Goal: Complete application form

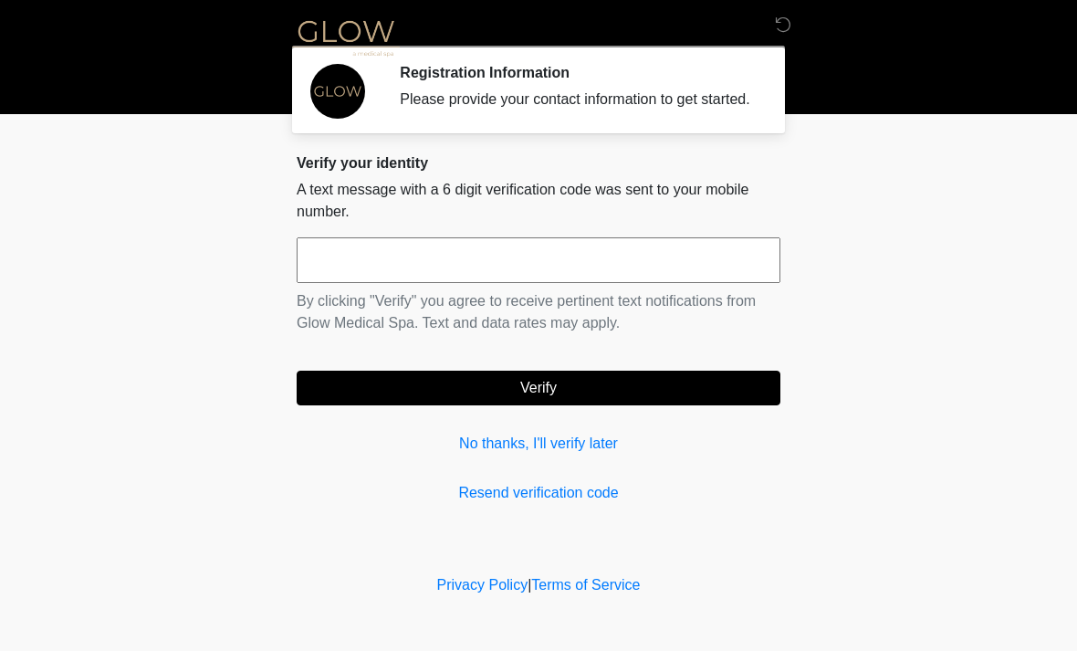
click at [516, 283] on input "text" at bounding box center [539, 260] width 484 height 46
type input "******"
click at [623, 405] on button "Verify" at bounding box center [539, 388] width 484 height 35
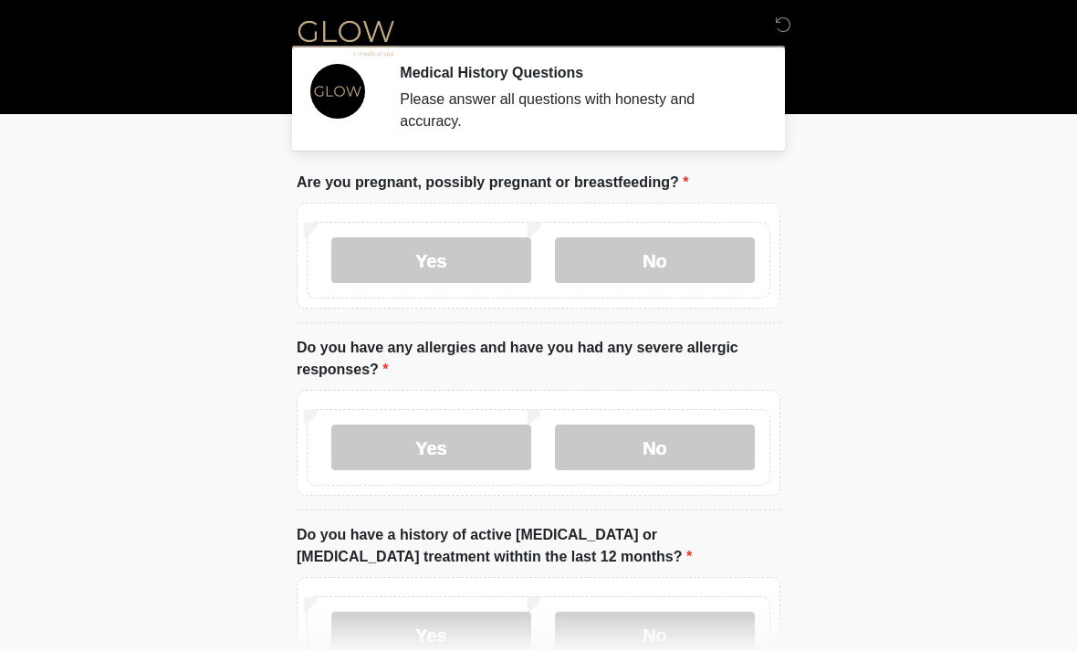
click at [671, 261] on label "No" at bounding box center [655, 260] width 200 height 46
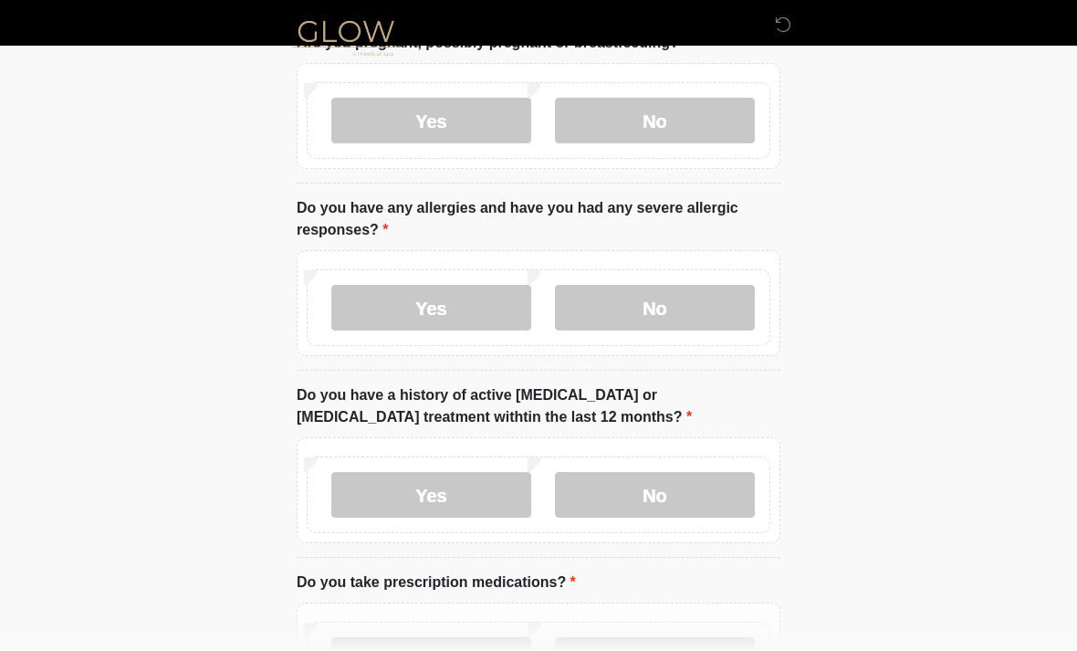
scroll to position [154, 0]
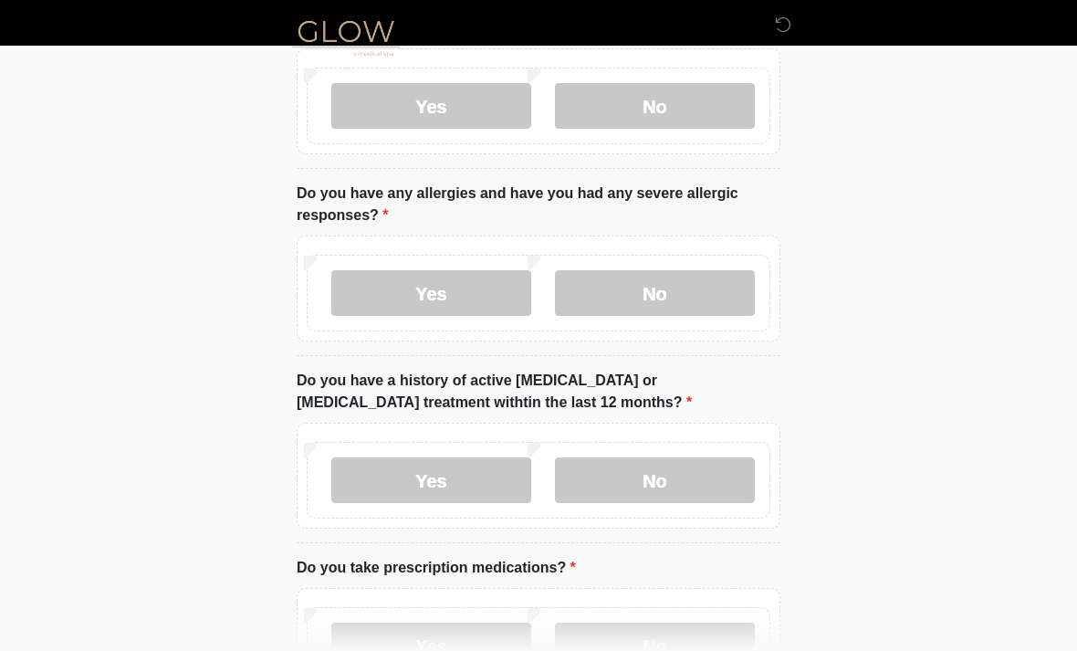
click at [673, 291] on label "No" at bounding box center [655, 293] width 200 height 46
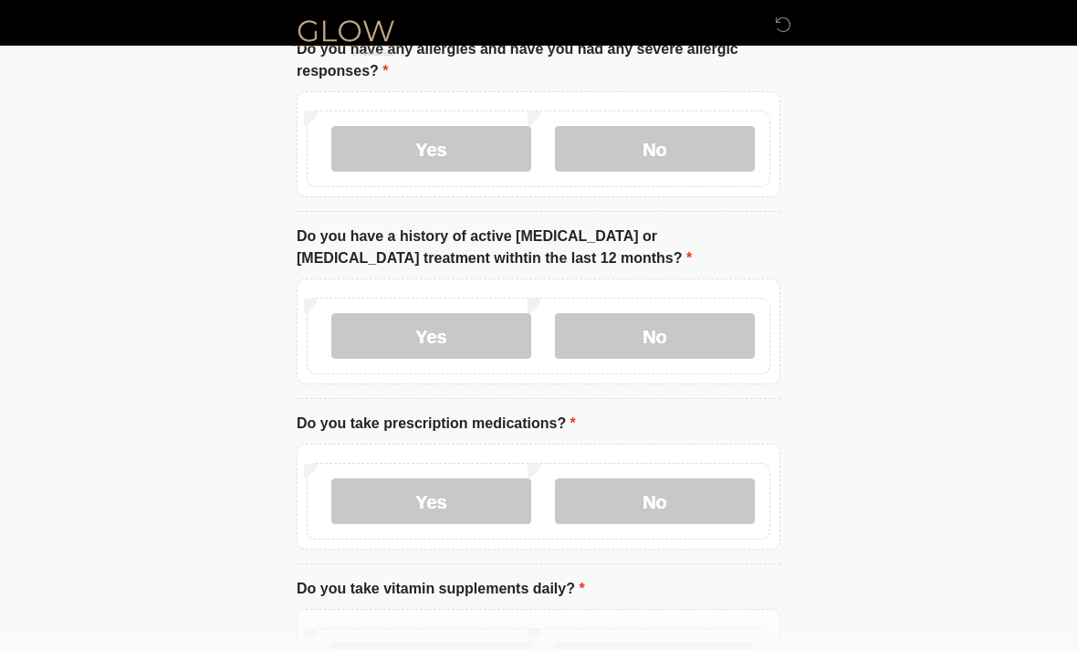
scroll to position [321, 0]
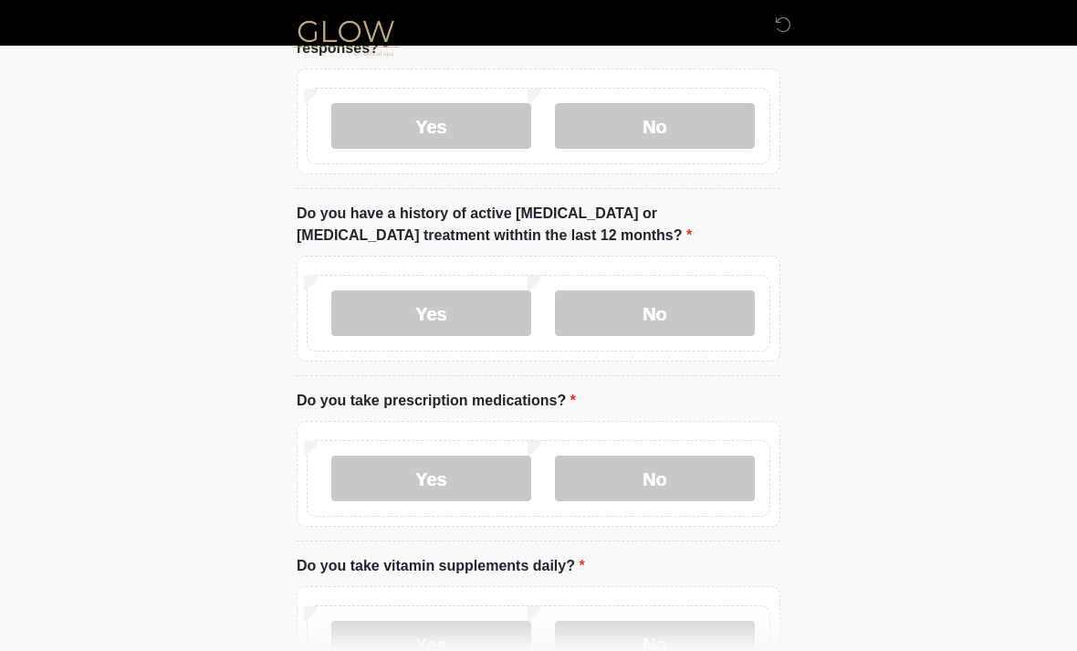
click at [678, 312] on label "No" at bounding box center [655, 313] width 200 height 46
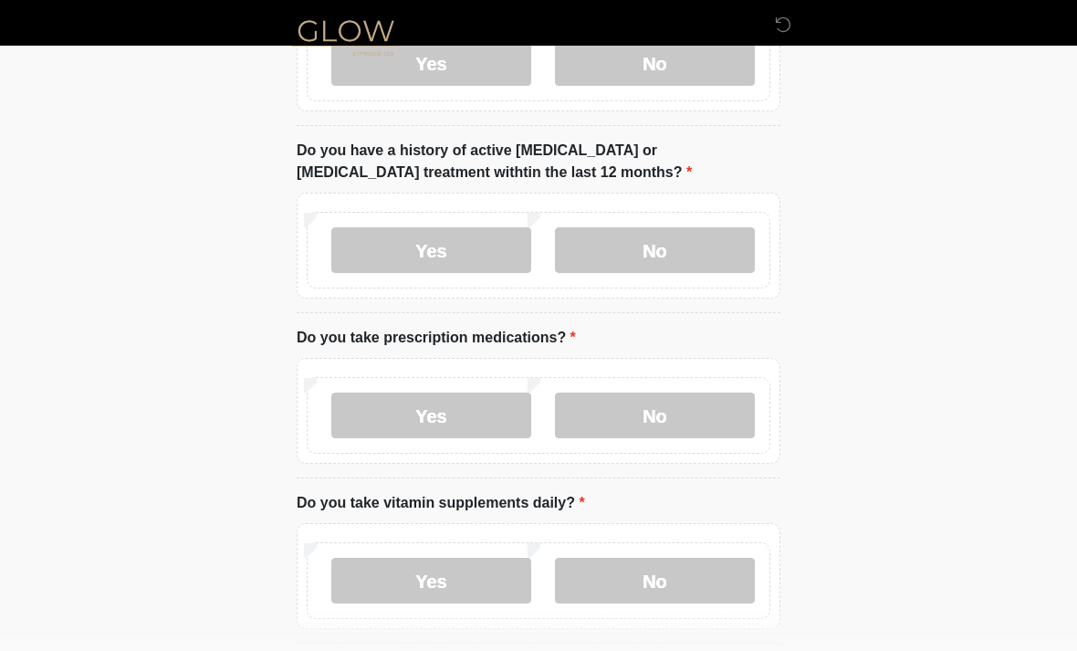
scroll to position [498, 0]
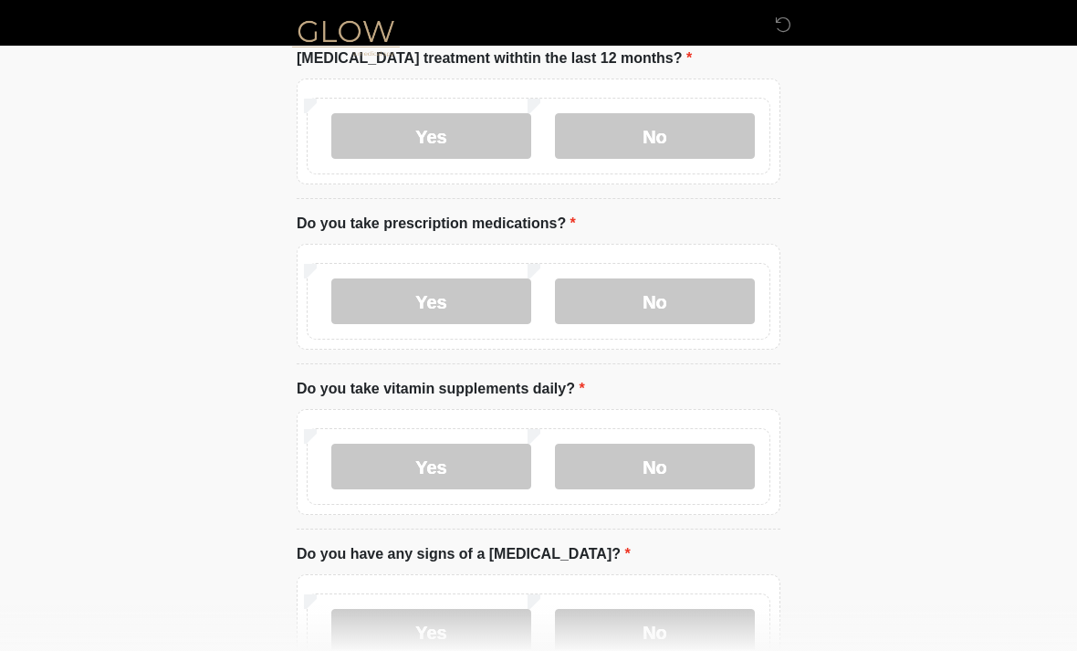
click at [453, 298] on label "Yes" at bounding box center [431, 301] width 200 height 46
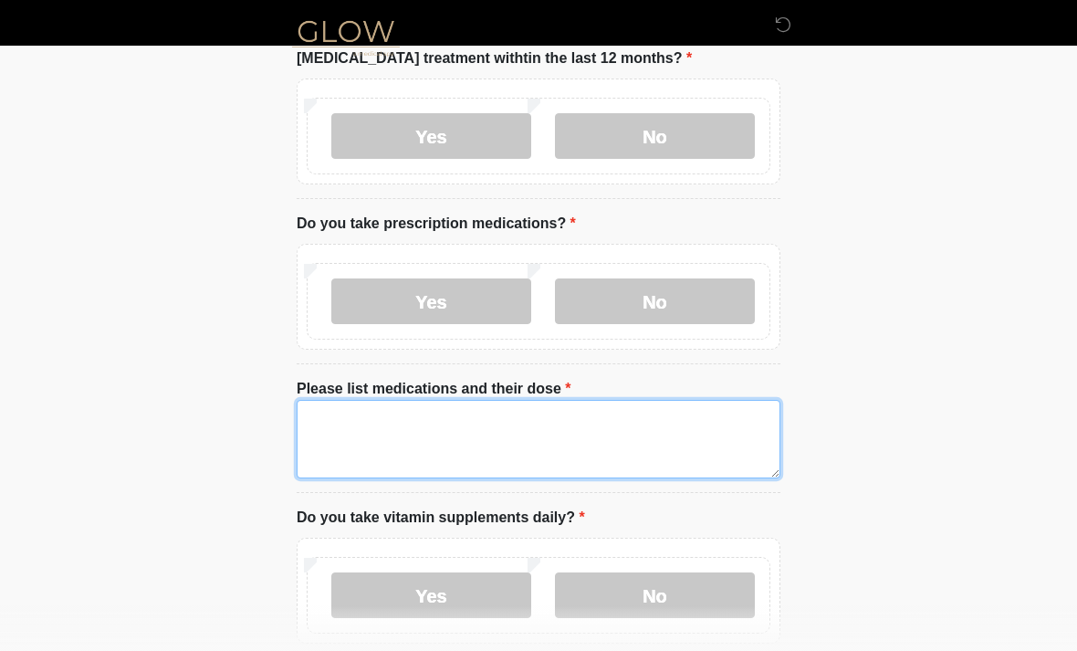
click at [580, 414] on textarea "Please list medications and their dose" at bounding box center [539, 439] width 484 height 79
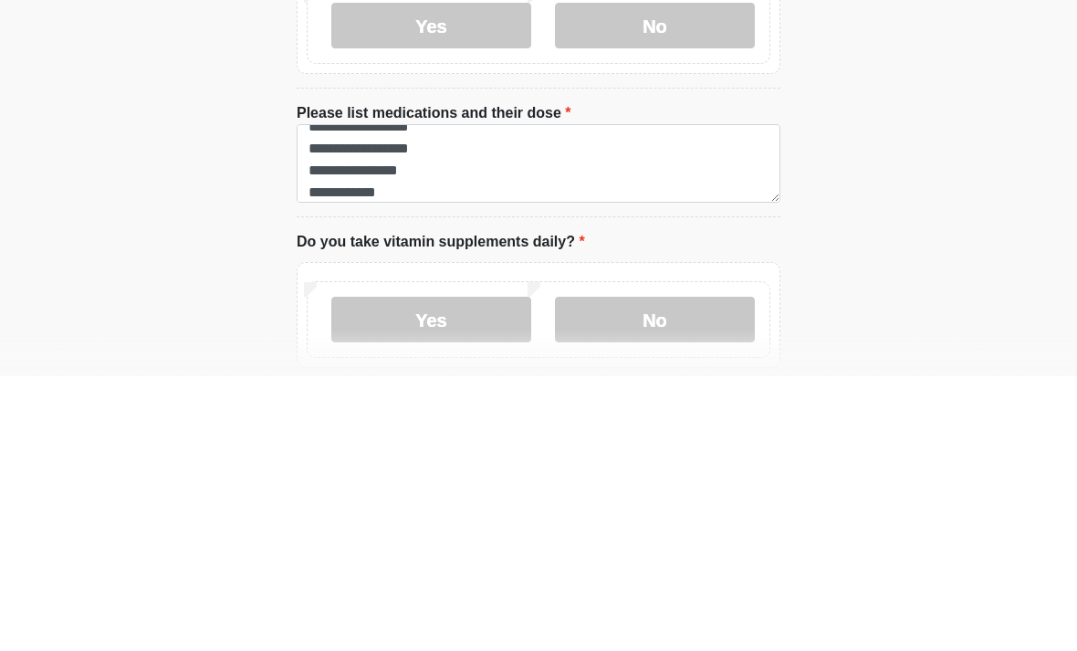
scroll to position [774, 0]
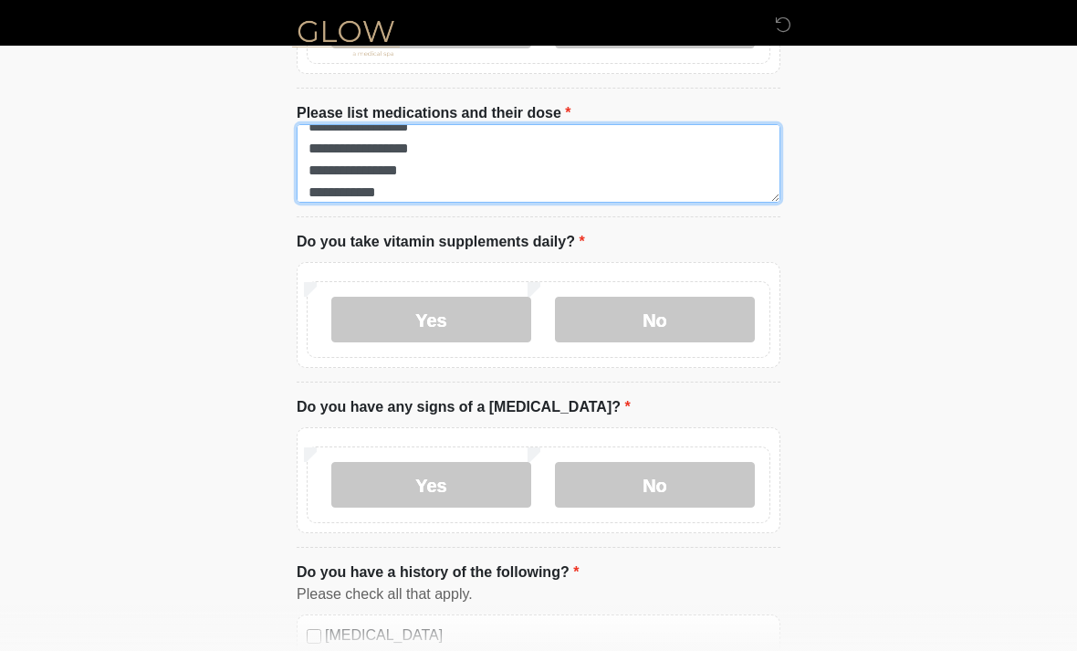
type textarea "**********"
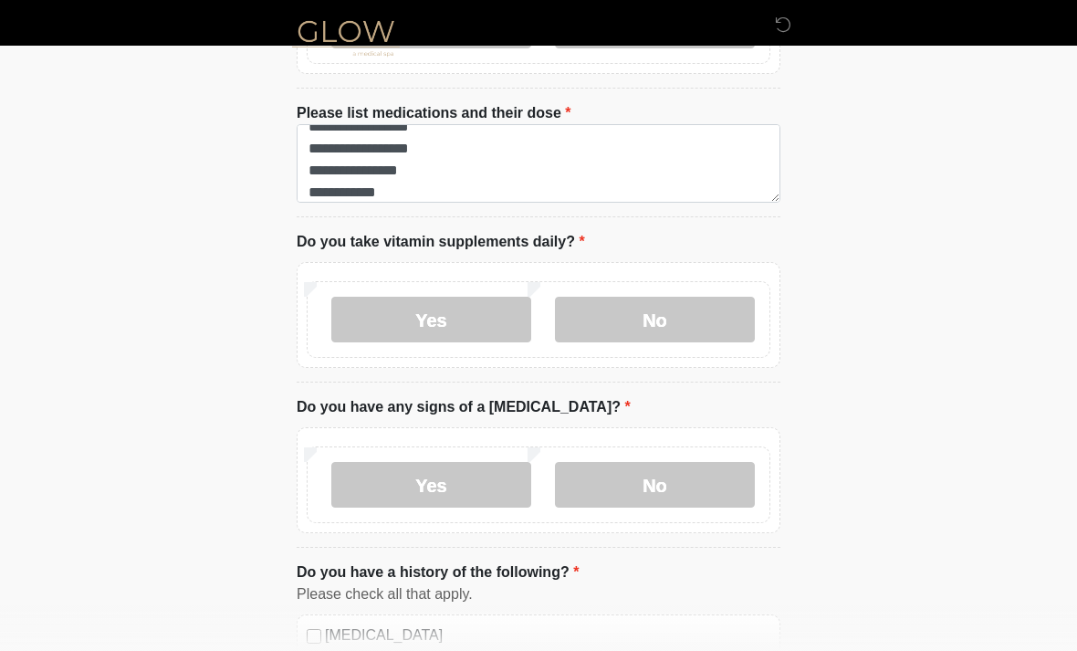
click at [454, 329] on label "Yes" at bounding box center [431, 320] width 200 height 46
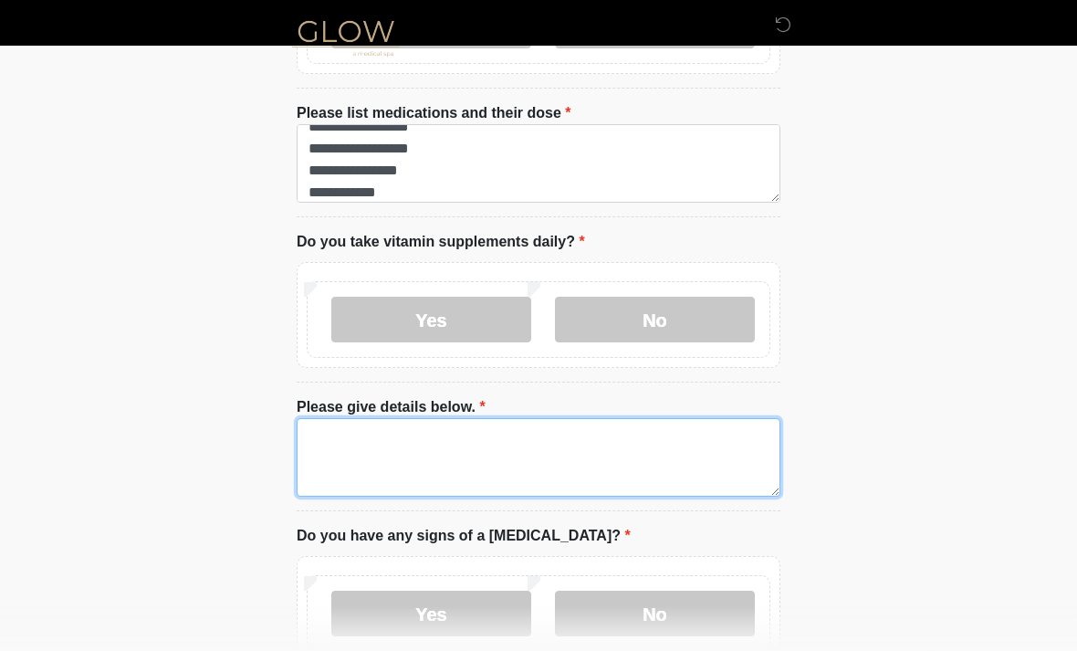
click at [650, 447] on textarea "Please give details below." at bounding box center [539, 457] width 484 height 79
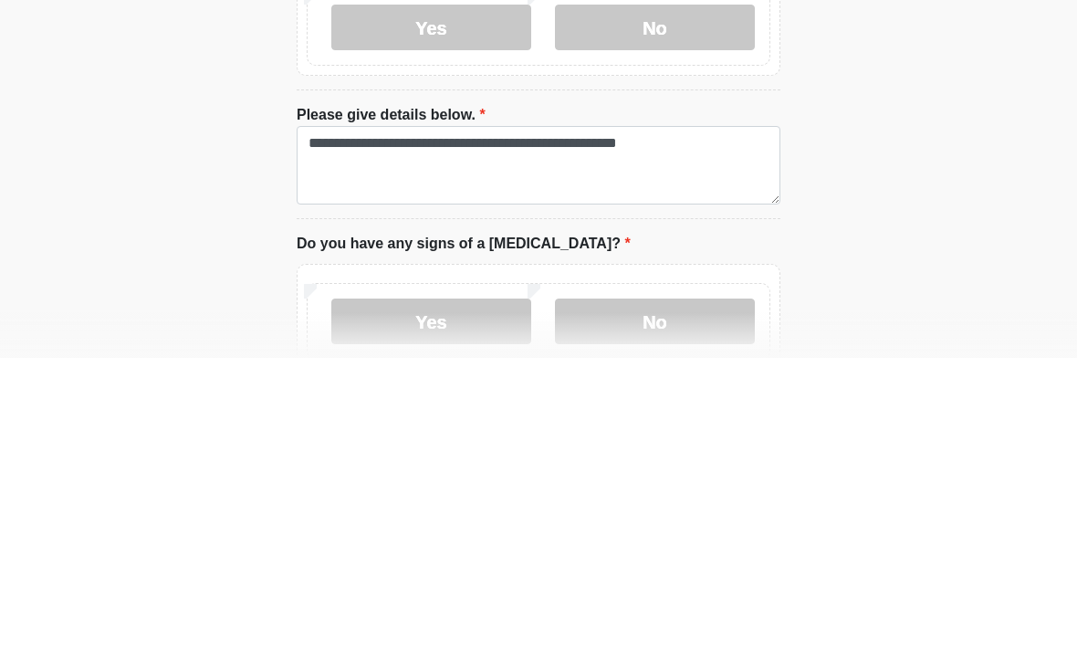
scroll to position [1067, 0]
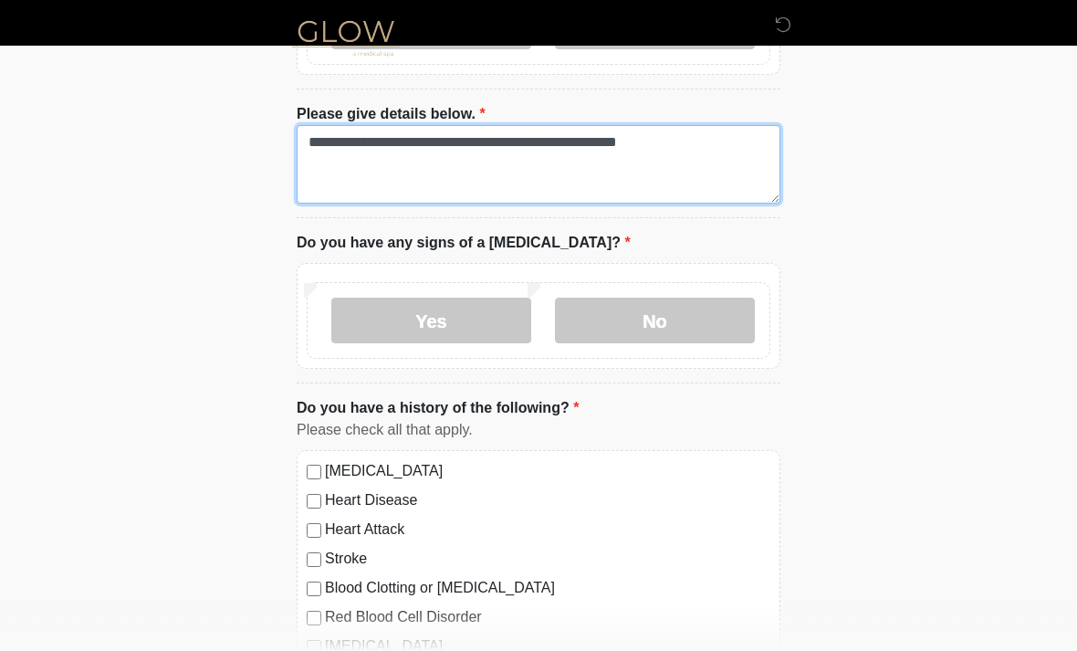
type textarea "**********"
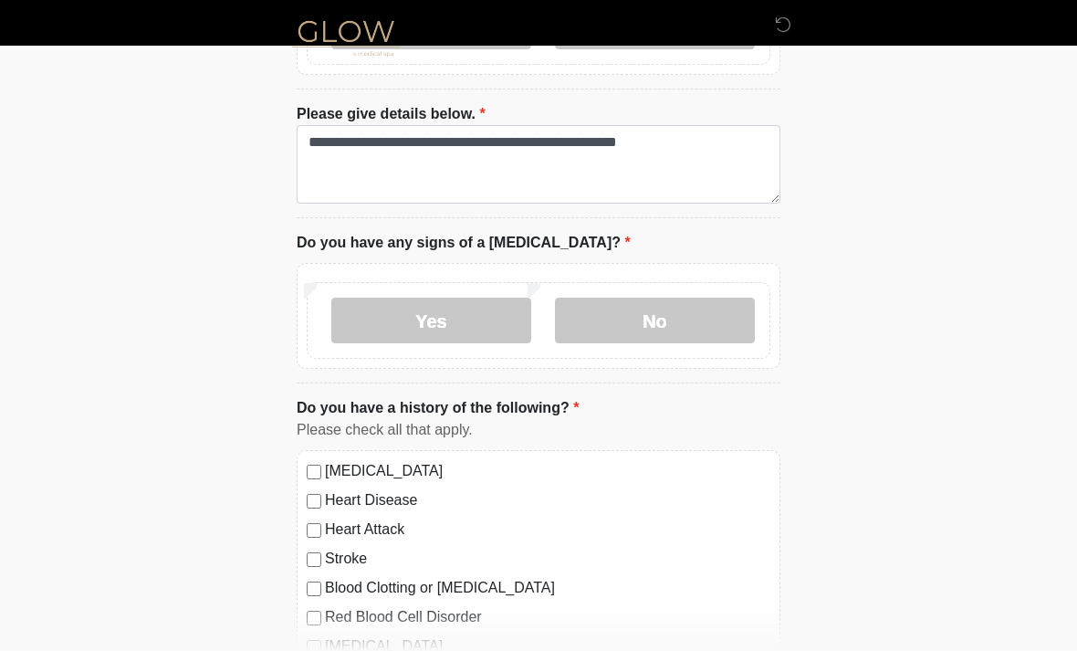
click at [691, 323] on label "No" at bounding box center [655, 321] width 200 height 46
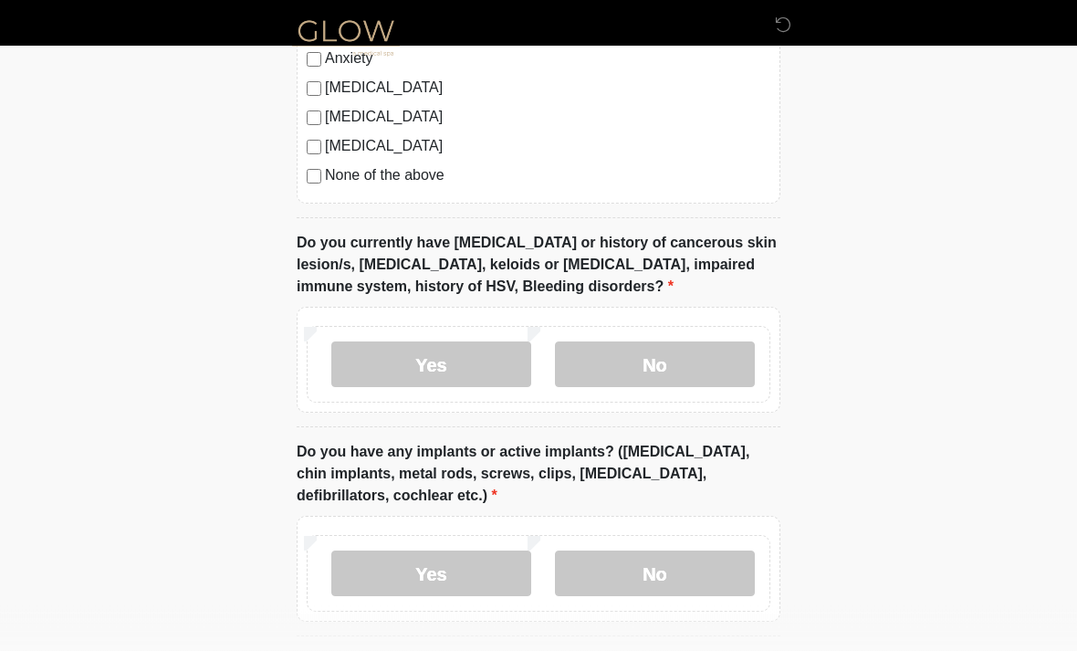
scroll to position [1689, 0]
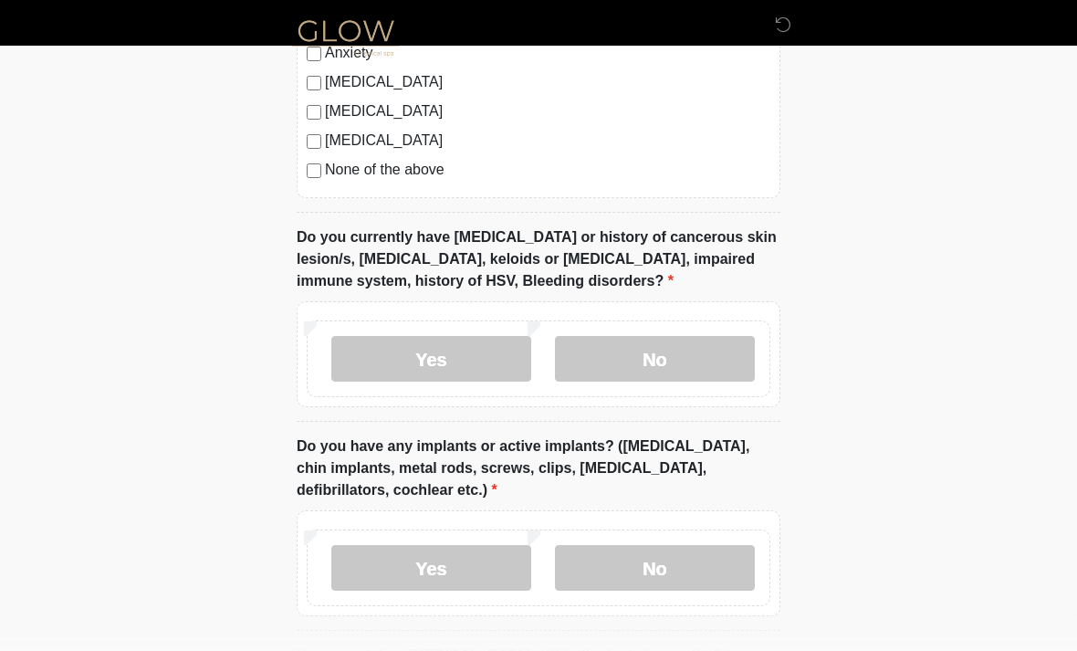
click at [725, 356] on label "No" at bounding box center [655, 360] width 200 height 46
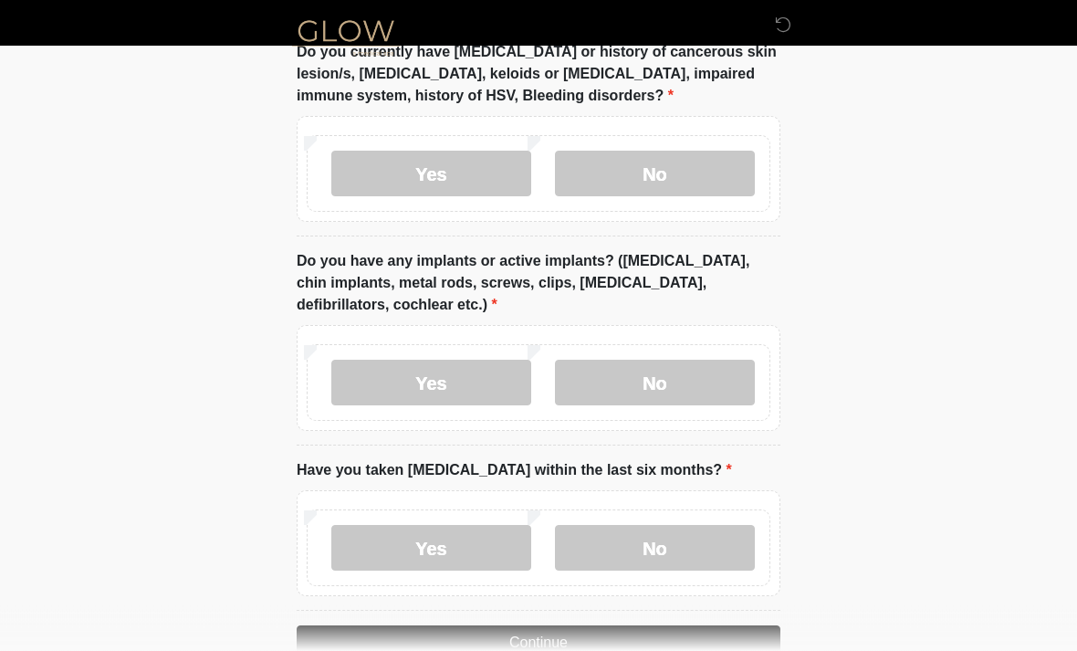
scroll to position [1875, 0]
click at [462, 388] on label "Yes" at bounding box center [431, 383] width 200 height 46
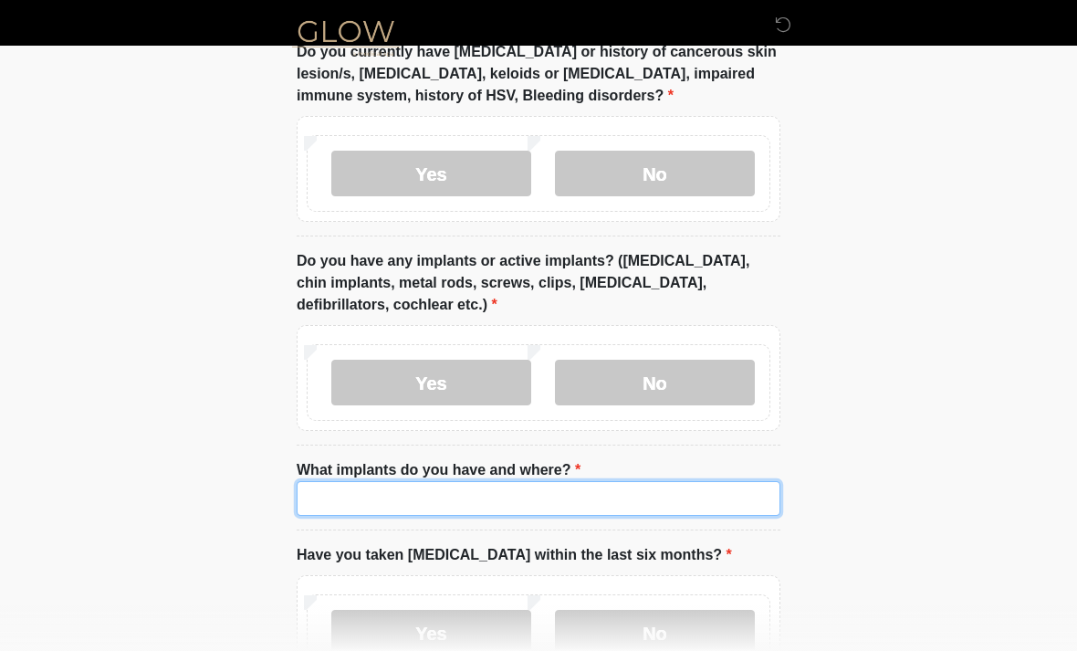
click at [647, 491] on input "What implants do you have and where?" at bounding box center [539, 498] width 484 height 35
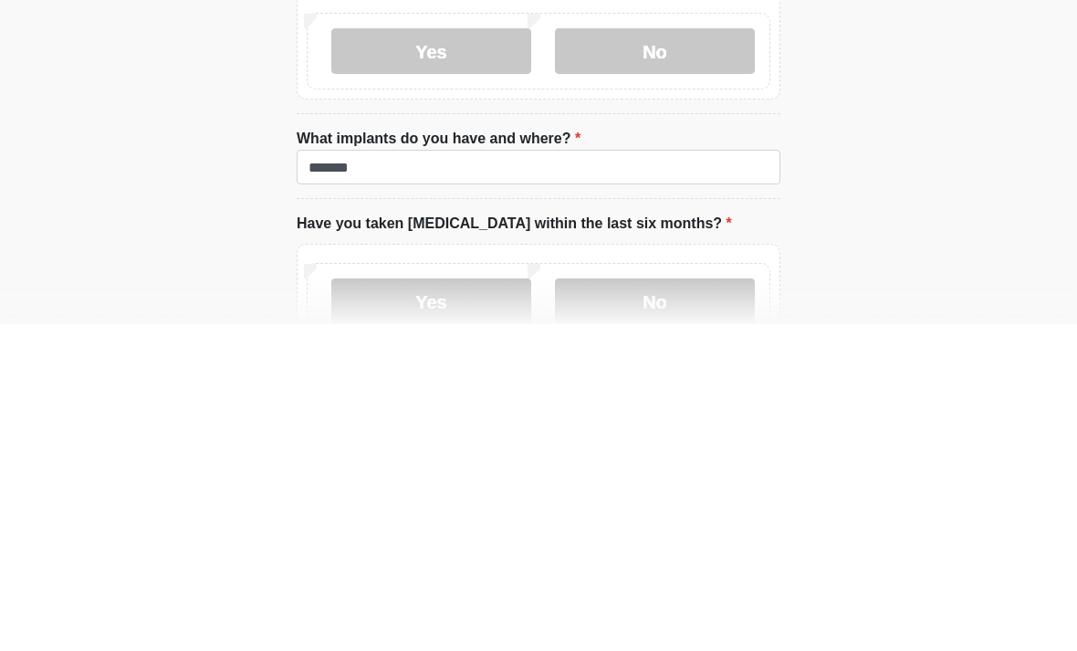
scroll to position [2004, 0]
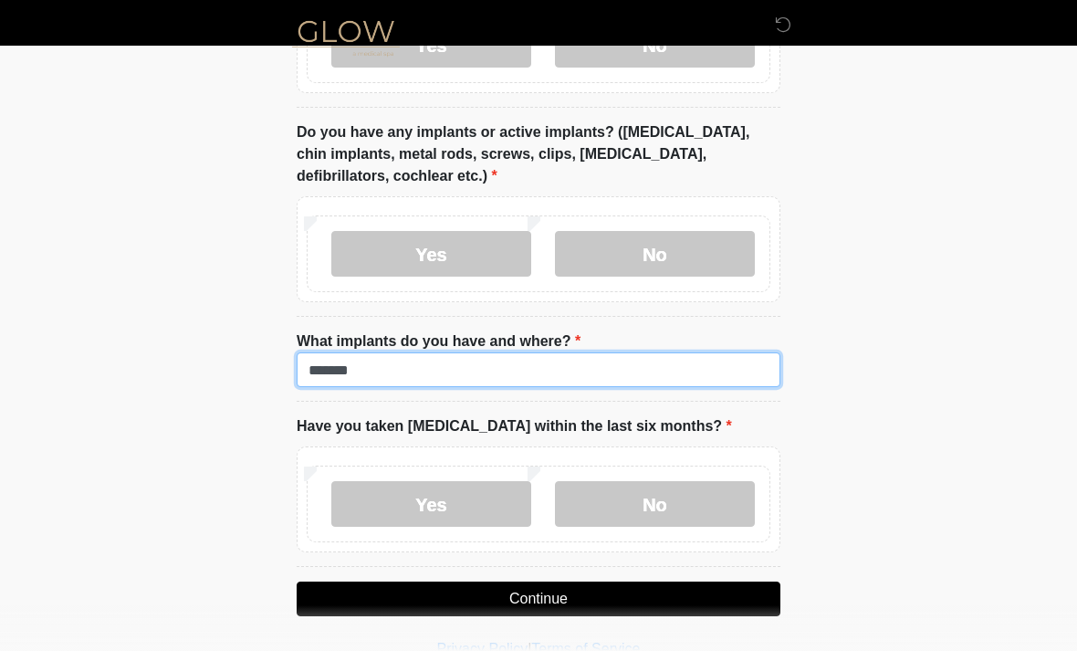
type input "******"
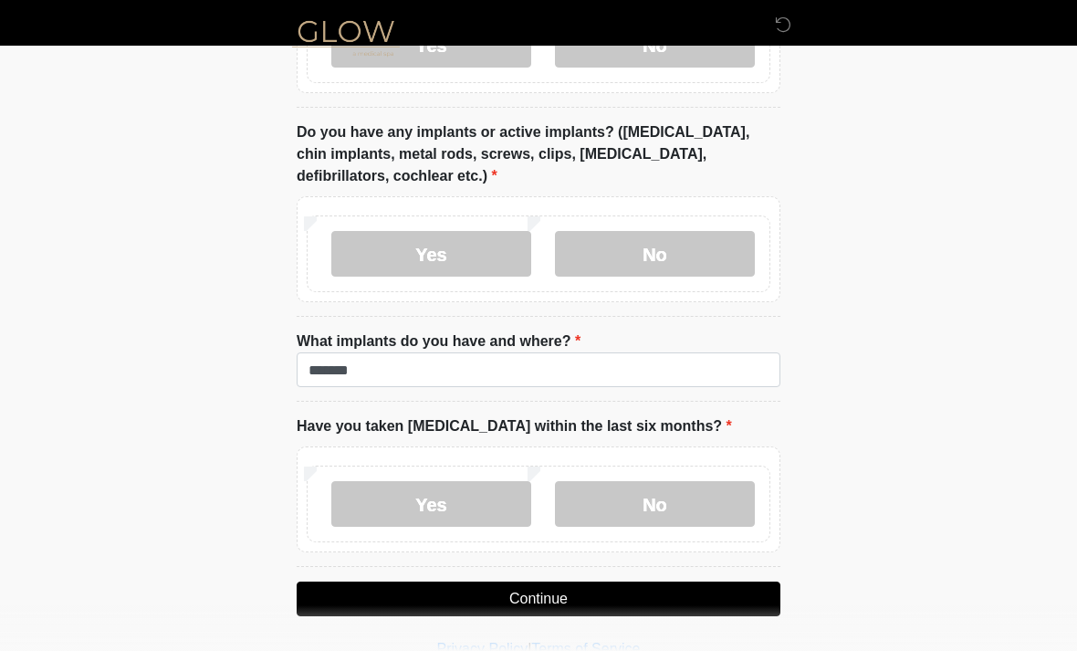
click at [649, 512] on label "No" at bounding box center [655, 504] width 200 height 46
click at [684, 602] on button "Continue" at bounding box center [539, 599] width 484 height 35
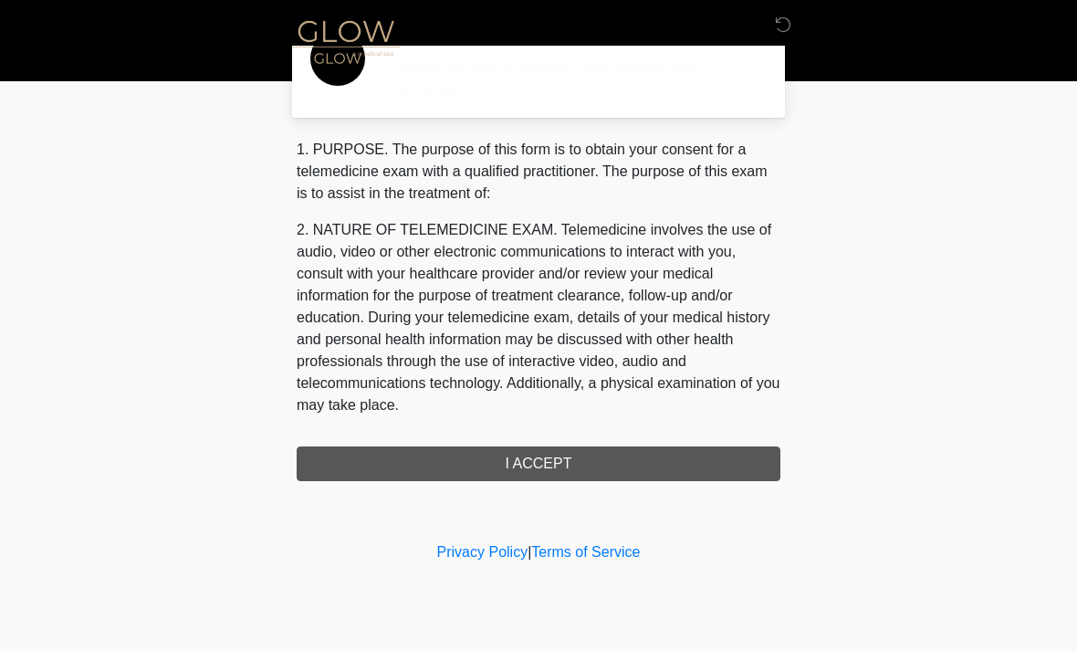
scroll to position [0, 0]
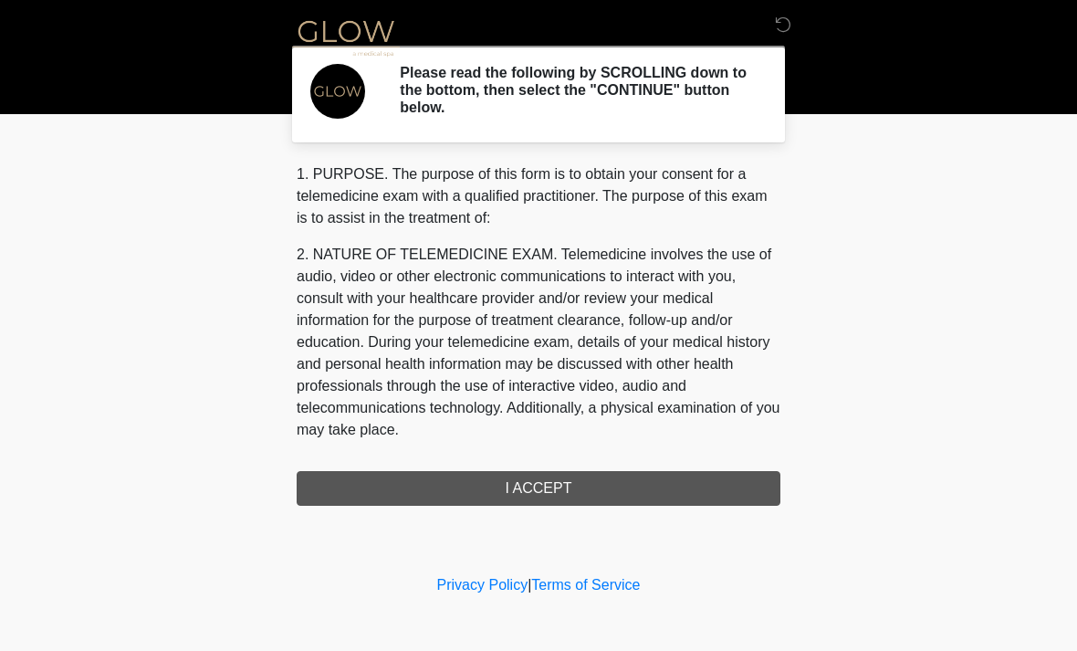
click at [622, 483] on div "1. PURPOSE. The purpose of this form is to obtain your consent for a telemedici…" at bounding box center [539, 334] width 484 height 342
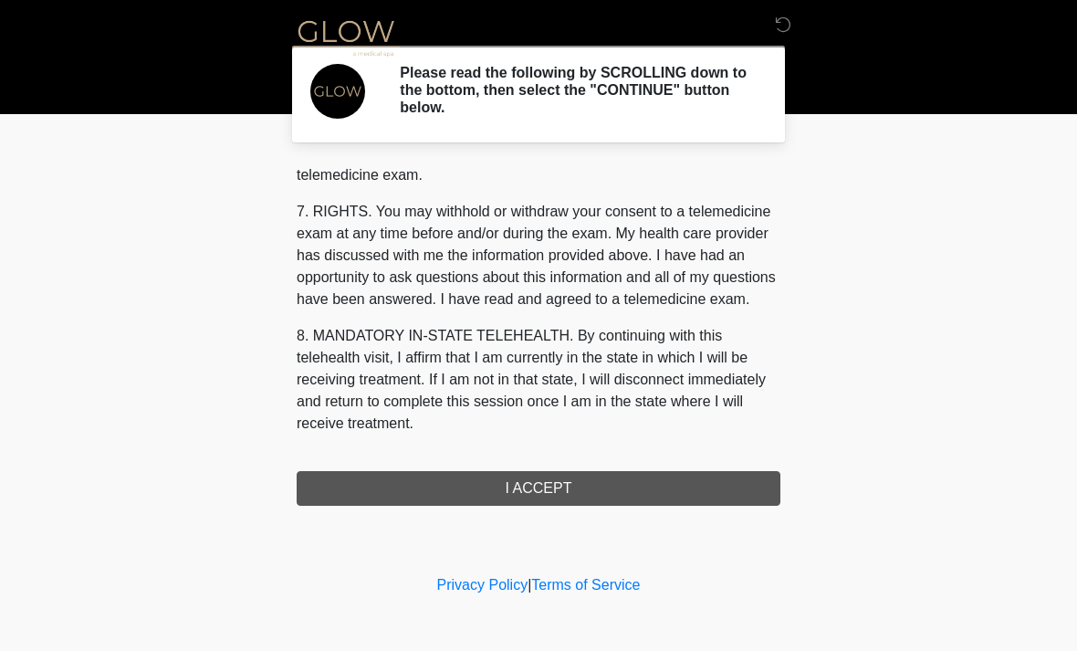
scroll to position [773, 0]
click at [649, 489] on button "I ACCEPT" at bounding box center [539, 488] width 484 height 35
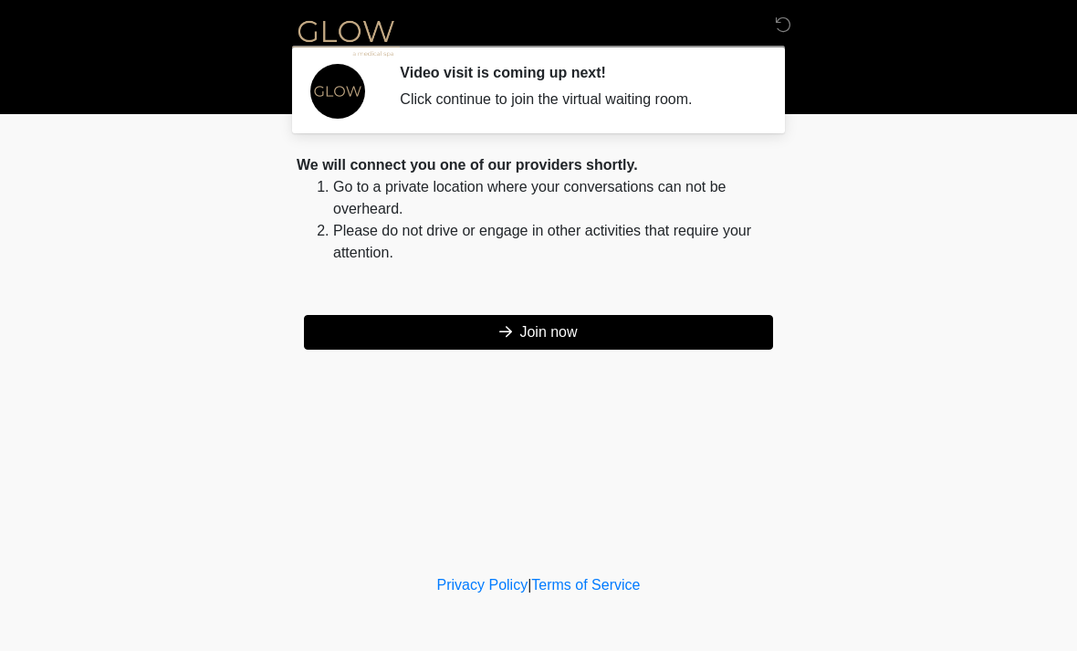
click at [591, 337] on button "Join now" at bounding box center [538, 332] width 469 height 35
